Goal: Task Accomplishment & Management: Use online tool/utility

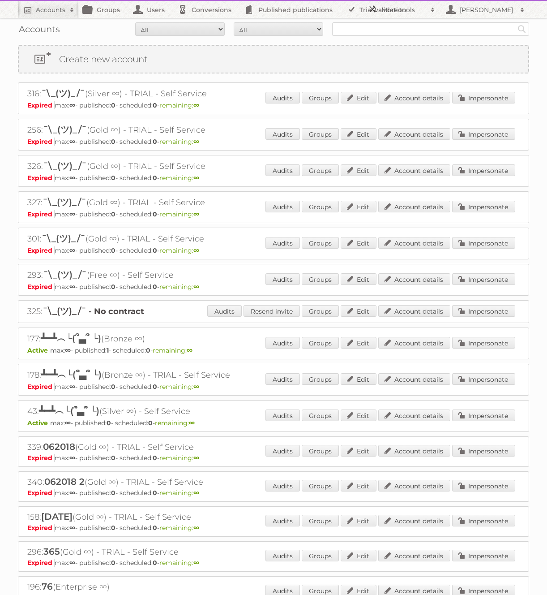
click at [427, 11] on span at bounding box center [432, 9] width 13 height 9
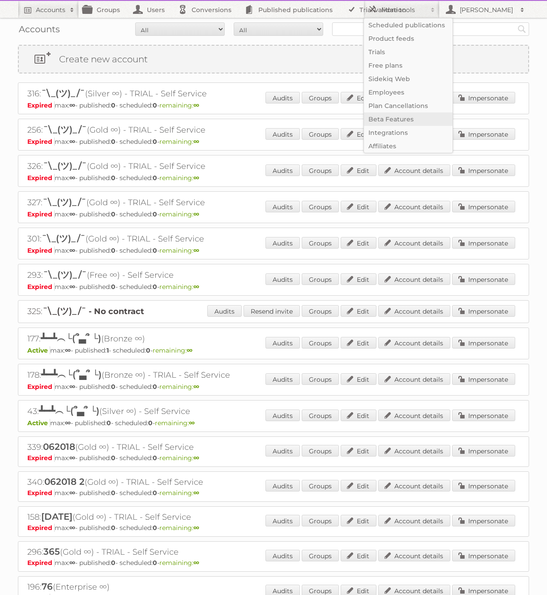
click at [391, 120] on link "Beta Features" at bounding box center [408, 118] width 89 height 13
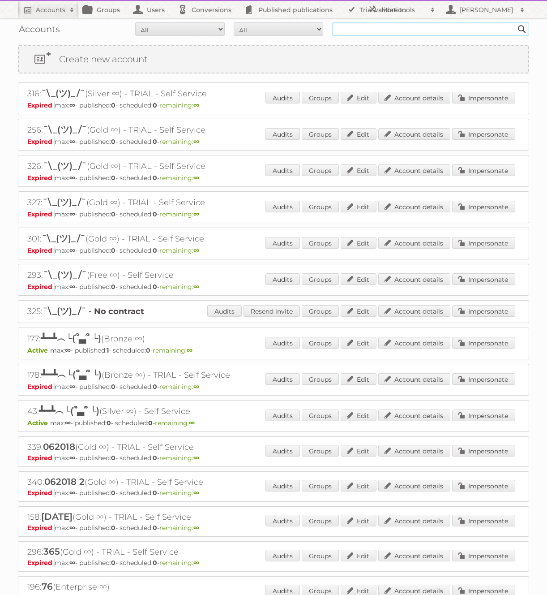
click at [378, 34] on input "text" at bounding box center [430, 28] width 197 height 13
click at [502, 26] on input "[PERSON_NAME]" at bounding box center [430, 28] width 197 height 13
type input "[PERSON_NAME]\"
click at [516, 22] on input "Search" at bounding box center [522, 28] width 13 height 13
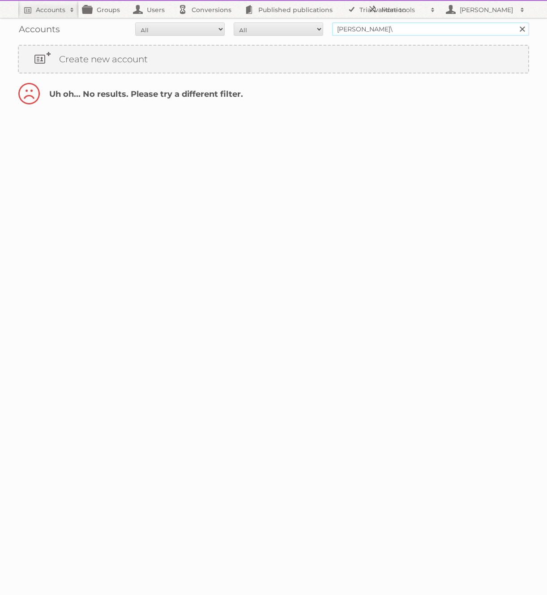
click at [443, 34] on input "[PERSON_NAME]\" at bounding box center [430, 28] width 197 height 13
type input "[PERSON_NAME]"
click at [516, 22] on input "Search" at bounding box center [522, 28] width 13 height 13
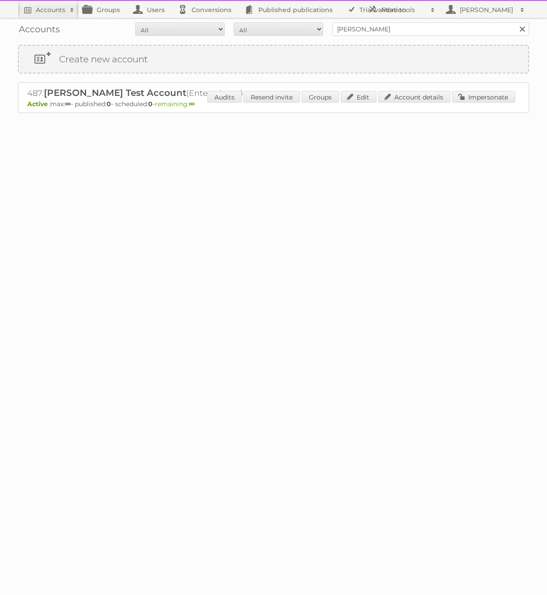
click at [29, 90] on h2 "487: Maggie Test Account (Enterprise ∞)" at bounding box center [184, 93] width 314 height 12
copy h2 "487"
click at [408, 12] on h2 "More tools" at bounding box center [404, 9] width 45 height 9
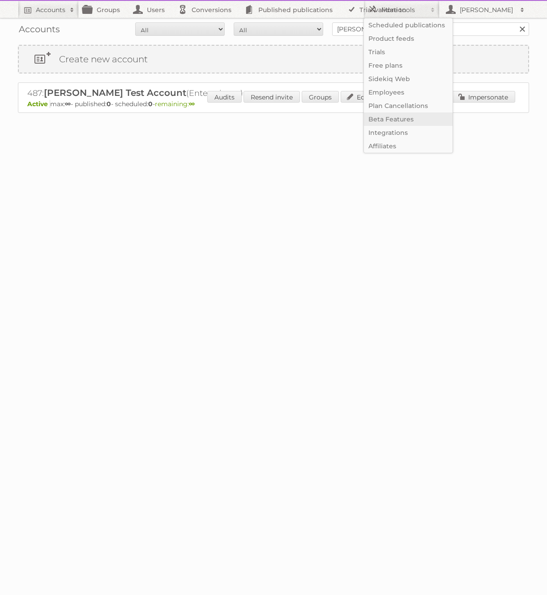
click at [389, 117] on link "Beta Features" at bounding box center [408, 118] width 89 height 13
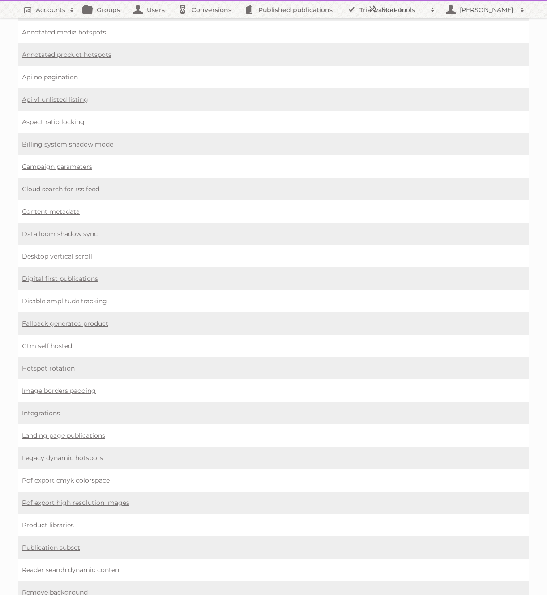
scroll to position [243, 0]
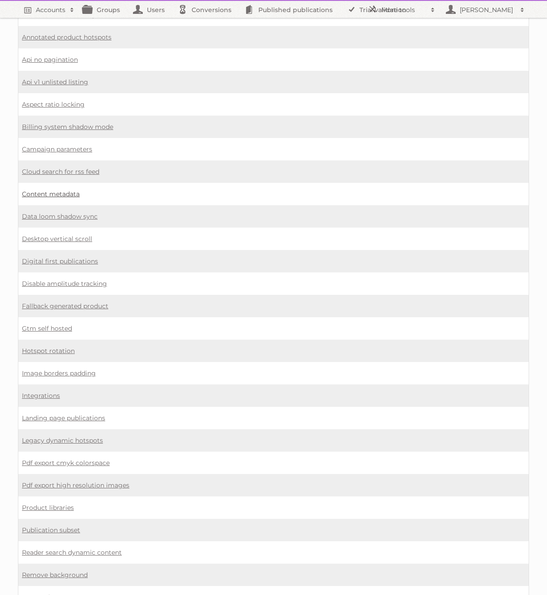
click at [52, 190] on link "Content metadata" at bounding box center [51, 194] width 58 height 8
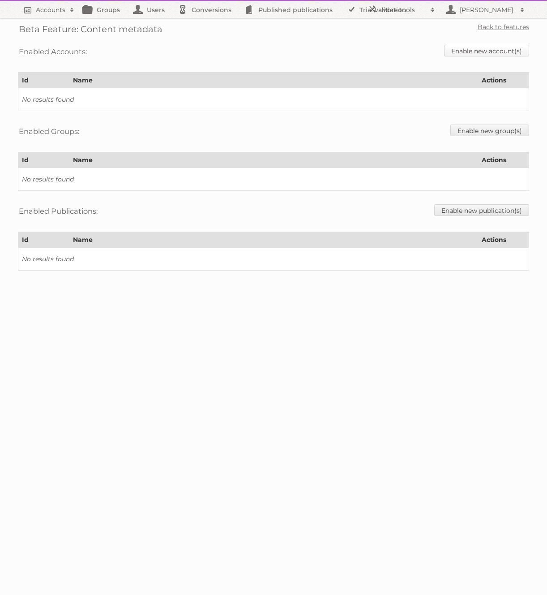
click at [512, 46] on link "Enable new account(s)" at bounding box center [486, 51] width 85 height 12
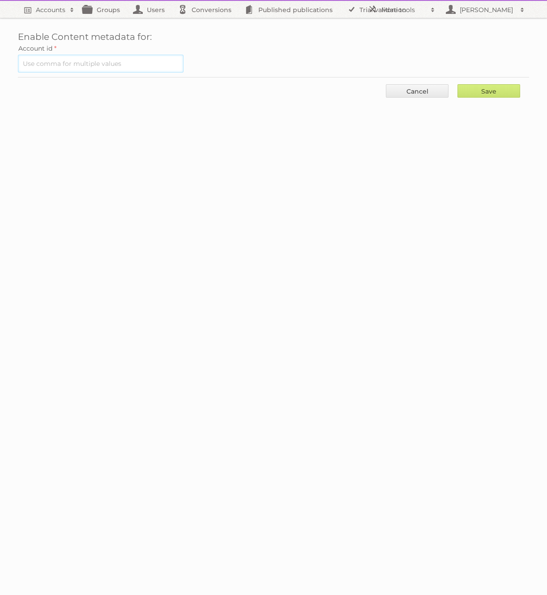
paste input "487"
type input "487"
click at [469, 89] on input "Save" at bounding box center [489, 90] width 63 height 13
type input "..."
